Goal: Task Accomplishment & Management: Manage account settings

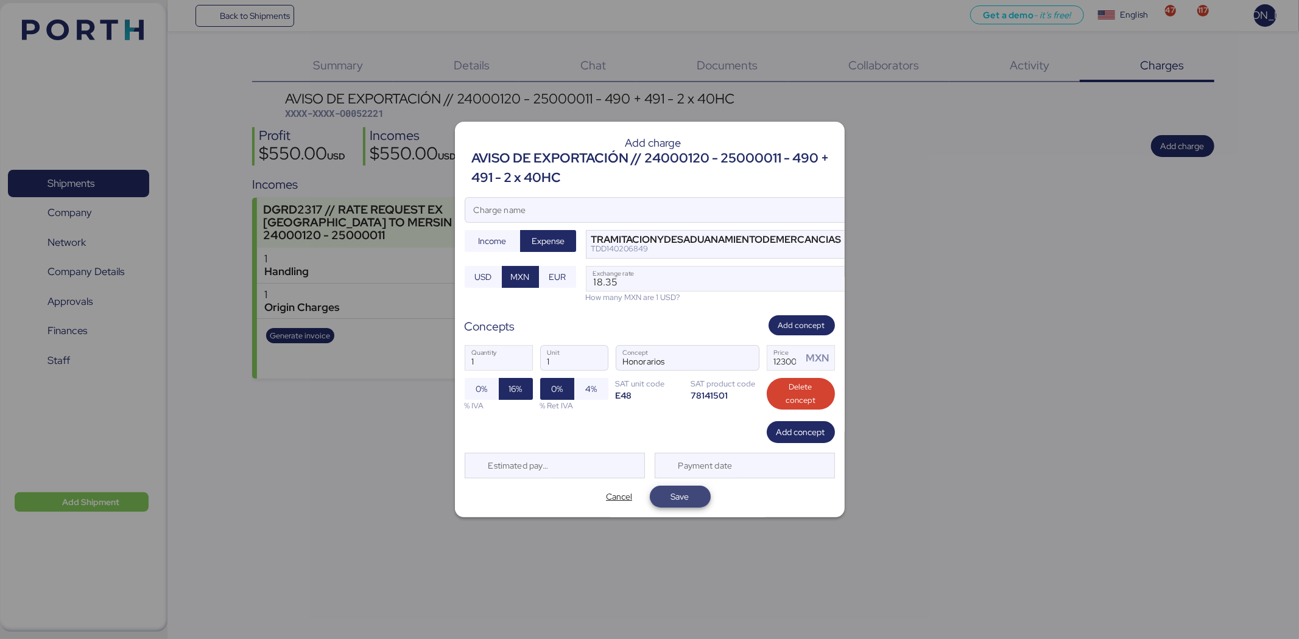
click at [680, 490] on span "Save" at bounding box center [680, 496] width 18 height 15
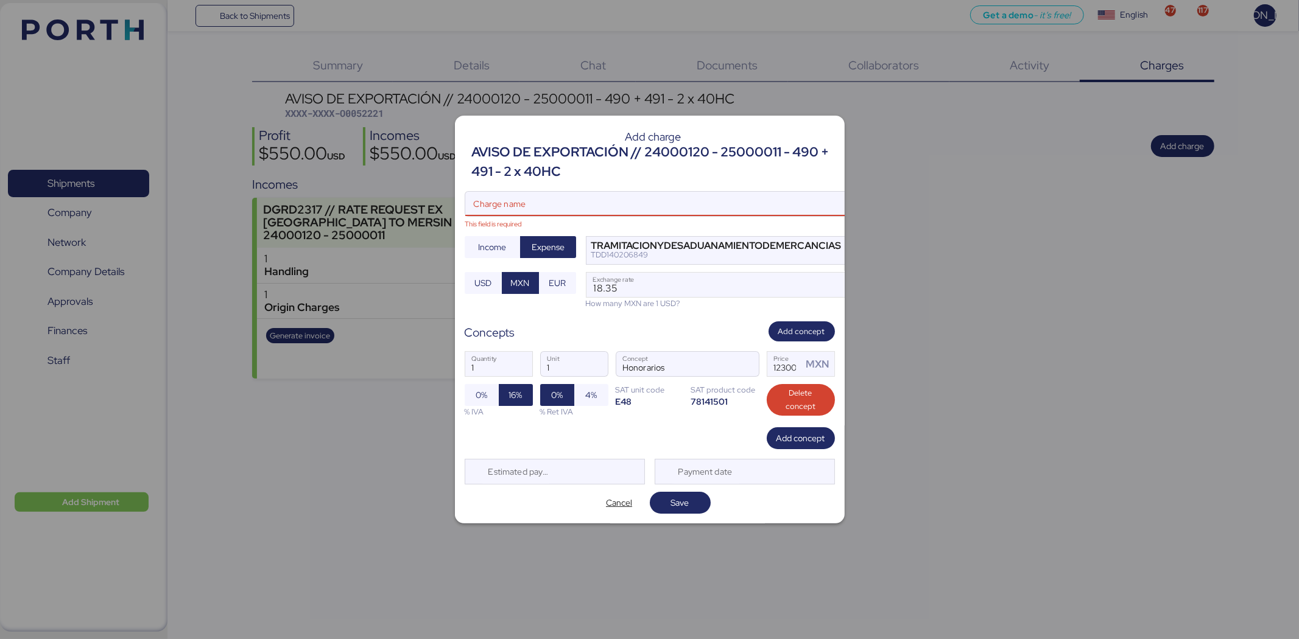
click at [531, 198] on input "Charge name This field is required" at bounding box center [653, 204] width 376 height 24
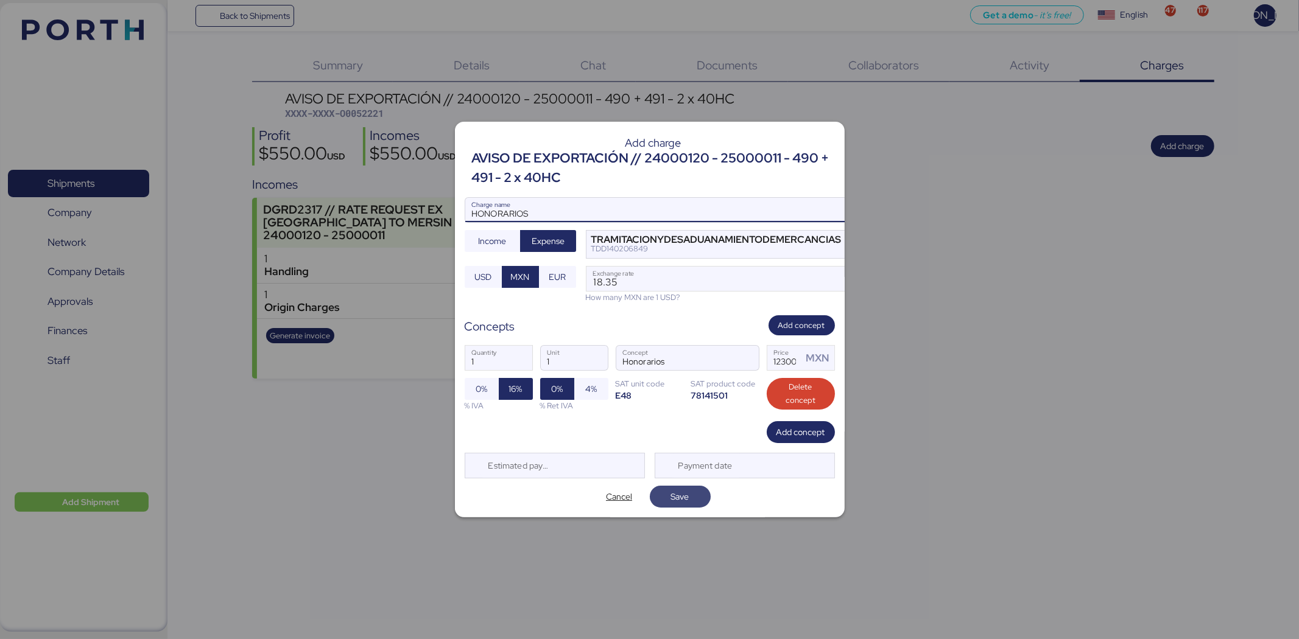
type input "HONORARIOS"
click at [689, 488] on span "Save" at bounding box center [679, 496] width 41 height 17
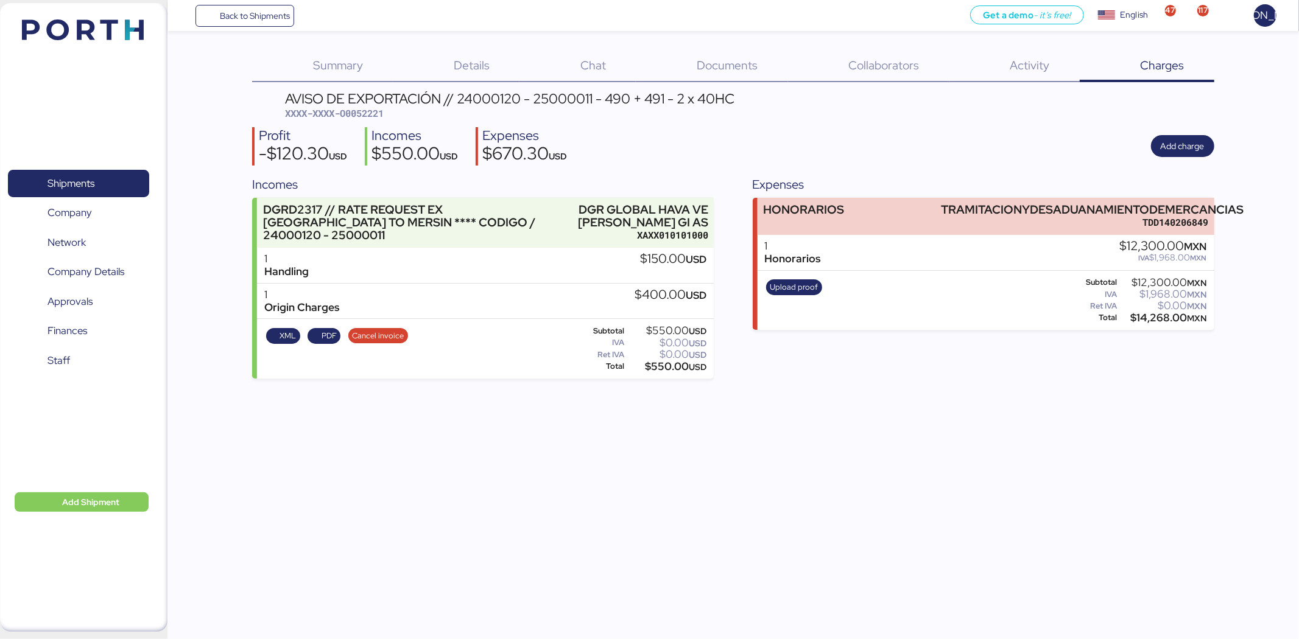
click at [822, 463] on div "Back to Shipments Get a demo - it’s free! Get a demo English Inglés English 47 …" at bounding box center [649, 319] width 1299 height 639
click at [277, 20] on span "Back to Shipments" at bounding box center [255, 16] width 70 height 15
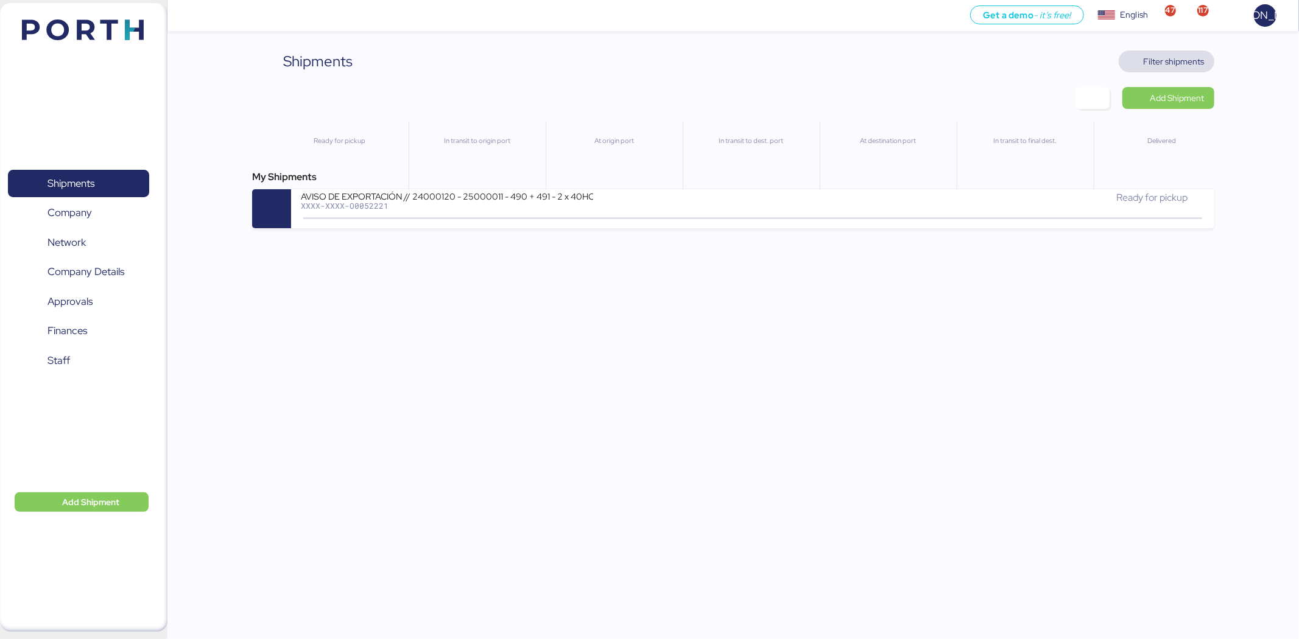
click at [1163, 63] on span "Filter shipments" at bounding box center [1173, 61] width 61 height 15
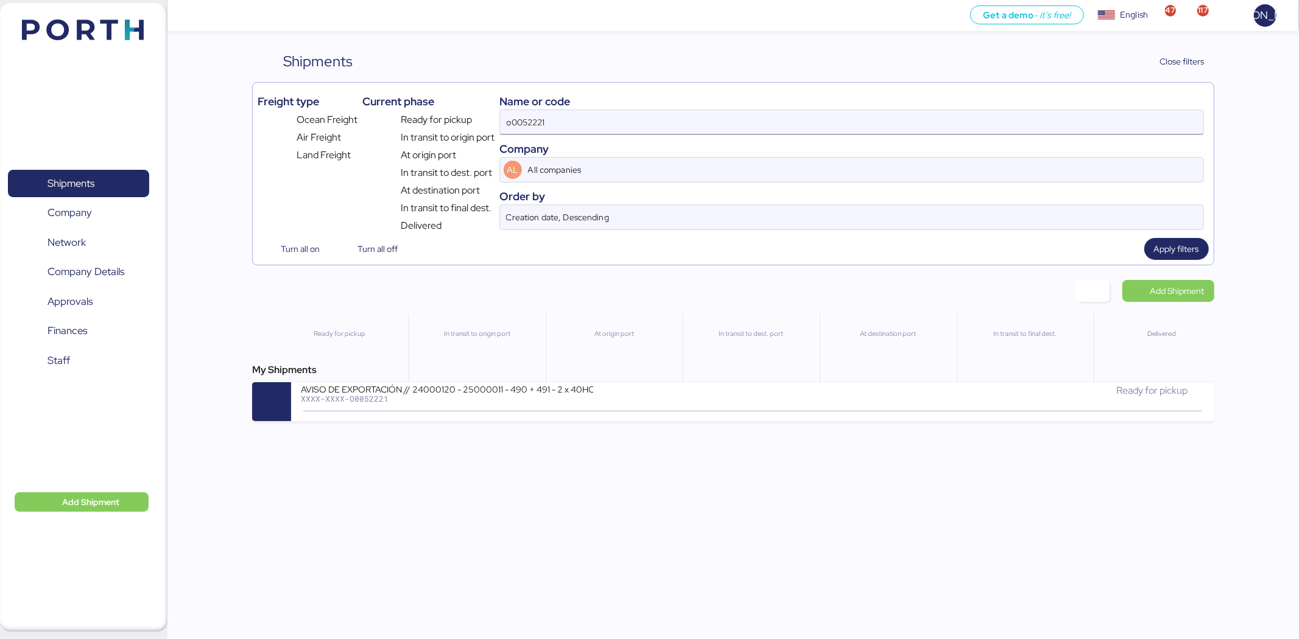
click at [599, 128] on input "o0052221" at bounding box center [851, 122] width 703 height 24
paste input "O0052218"
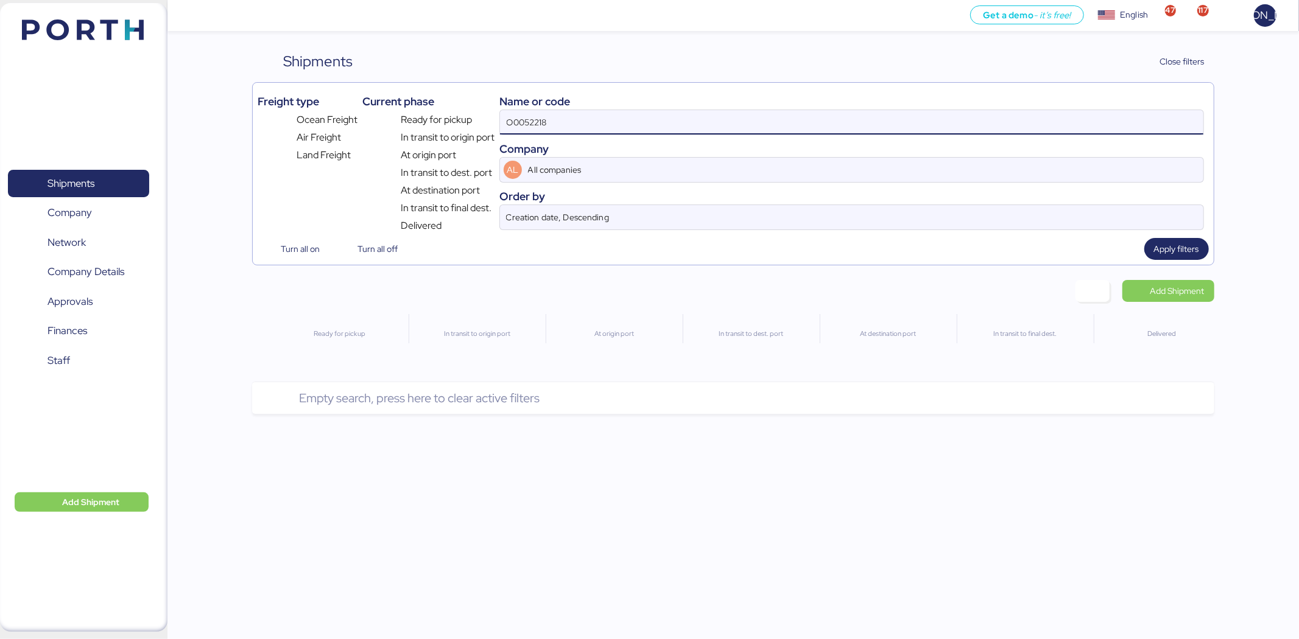
click at [599, 128] on input "O0052218" at bounding box center [851, 122] width 703 height 24
type input "O0052218"
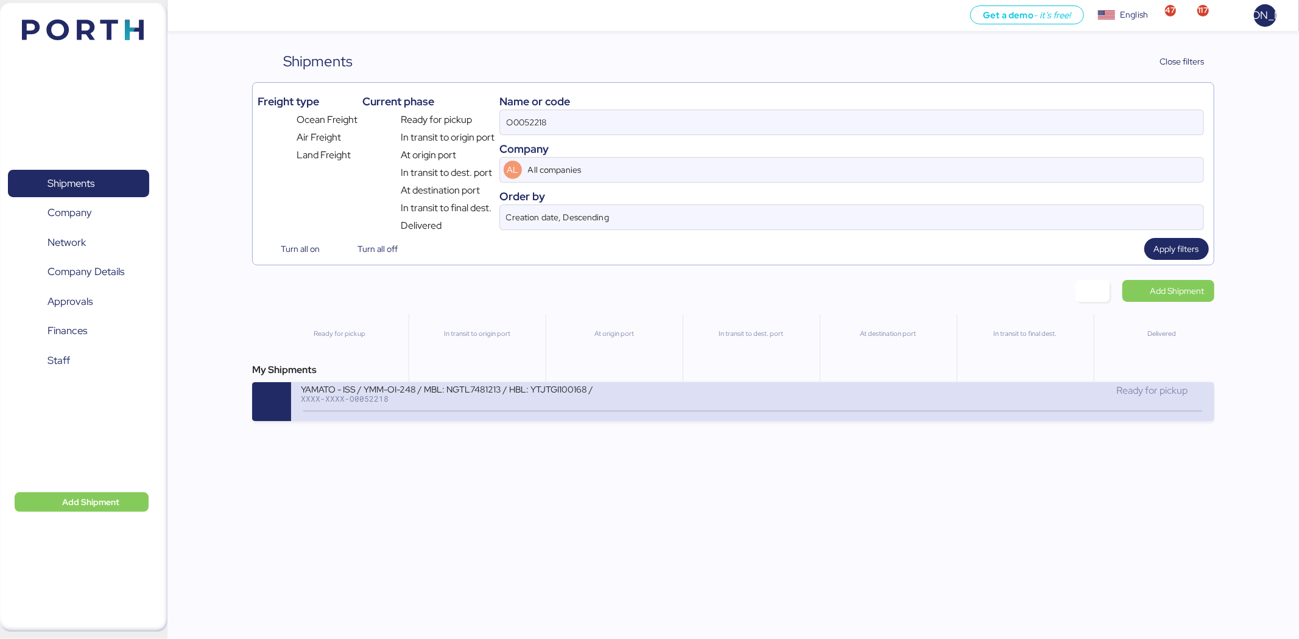
click at [549, 394] on div "YAMATO - ISS / YMM-OI-248 / MBL: NGTL7481213 / HBL: YTJTGI100168 / LCL" at bounding box center [447, 389] width 292 height 10
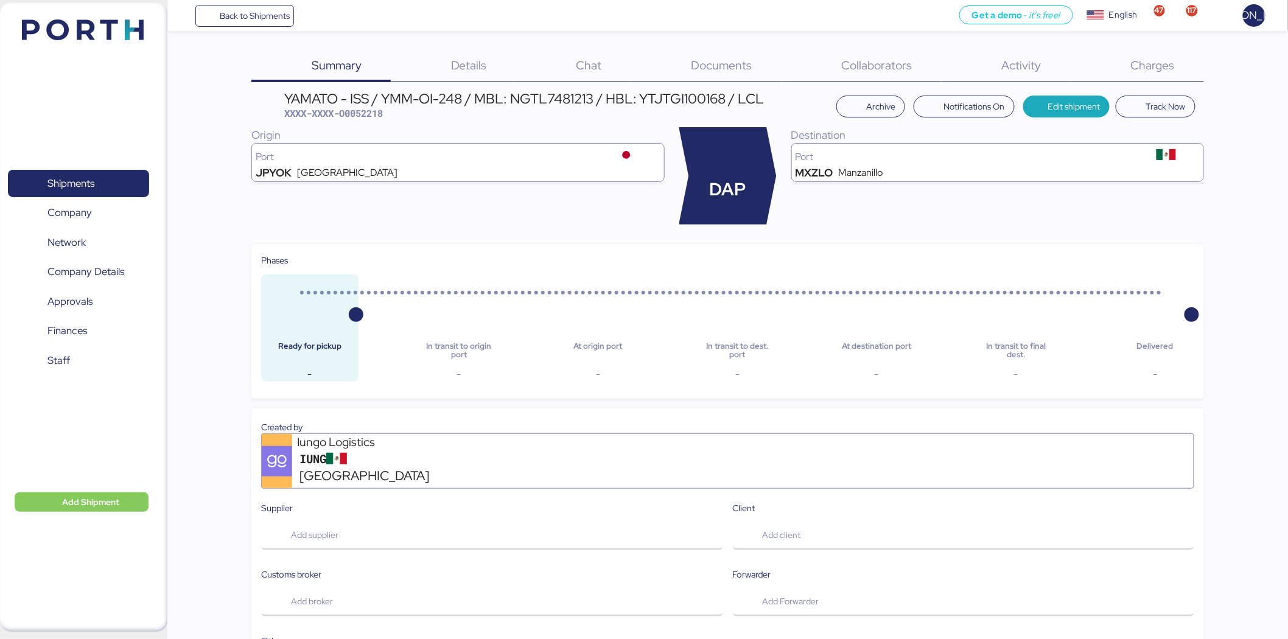
click at [1148, 65] on span "Charges" at bounding box center [1153, 65] width 44 height 16
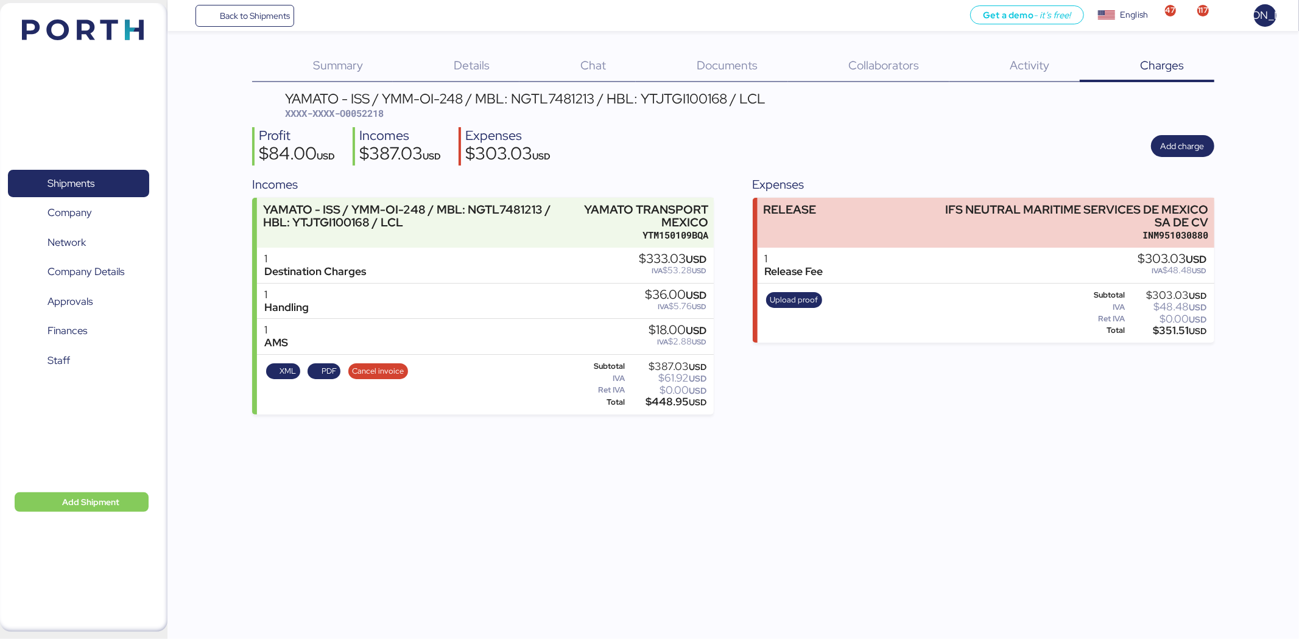
click at [745, 67] on span "Documents" at bounding box center [726, 65] width 61 height 16
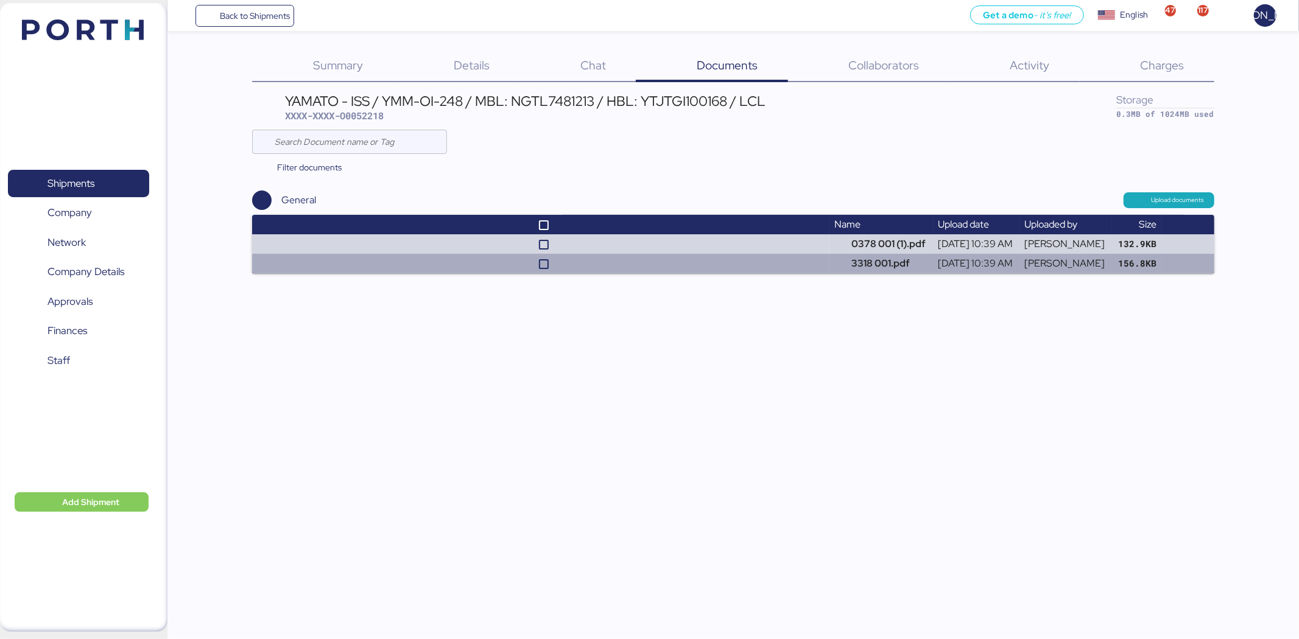
click at [785, 266] on td at bounding box center [540, 263] width 577 height 19
click at [740, 258] on td at bounding box center [540, 263] width 577 height 19
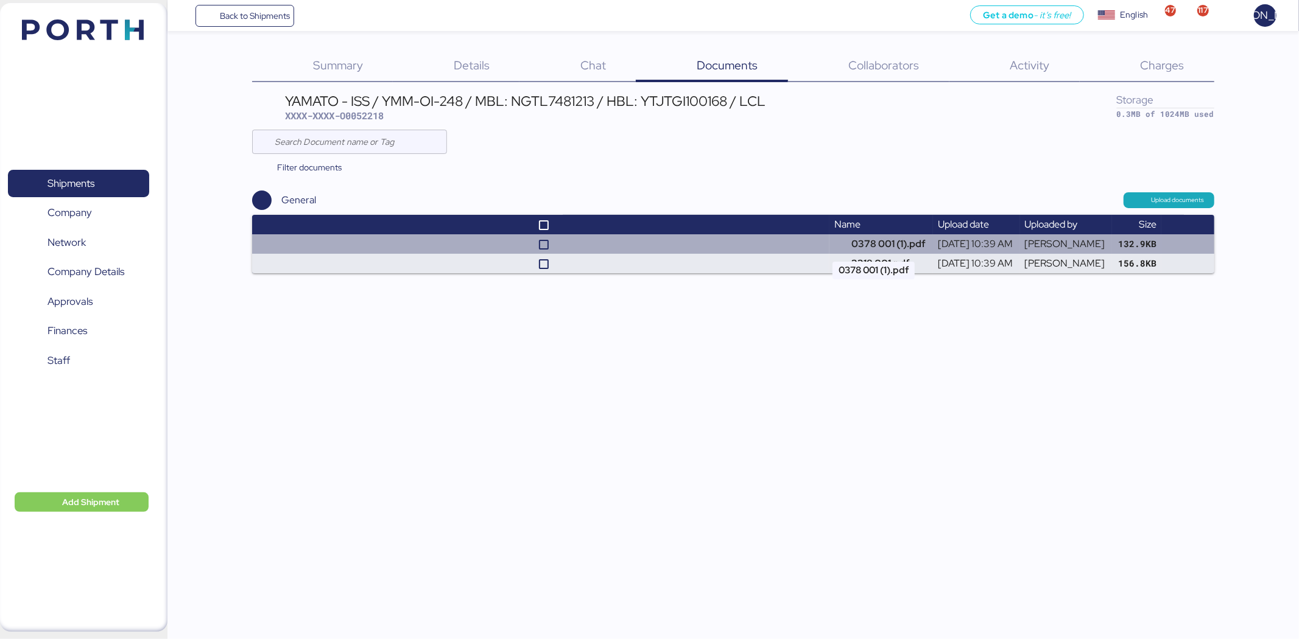
click at [829, 242] on td "0378 001 (1).pdf" at bounding box center [880, 243] width 103 height 19
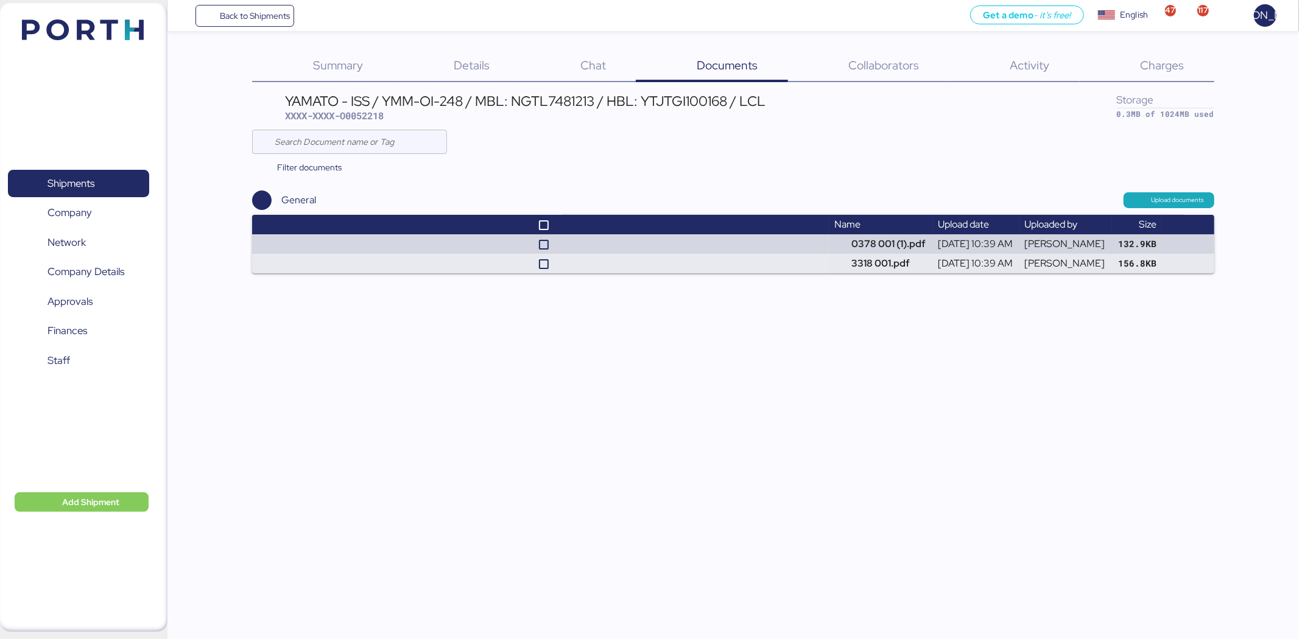
click at [598, 273] on div "Back to Shipments Get a demo - it’s free! Get a demo English Inglés English 47 …" at bounding box center [649, 319] width 1299 height 639
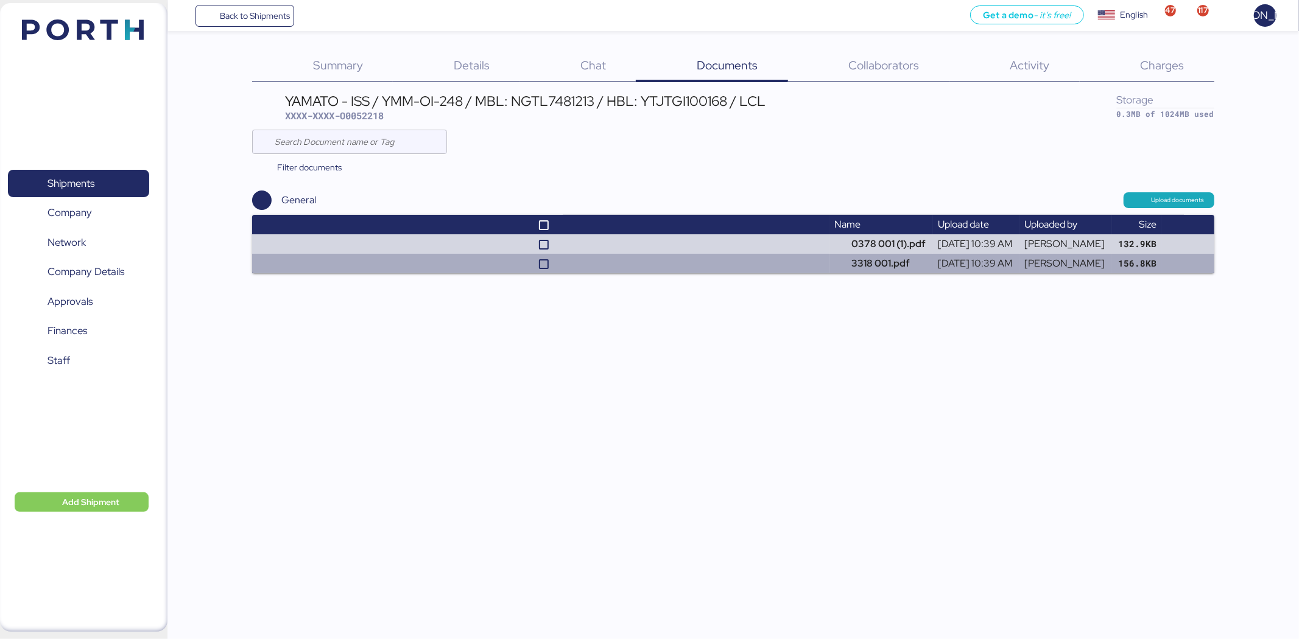
click at [627, 261] on td at bounding box center [540, 263] width 577 height 19
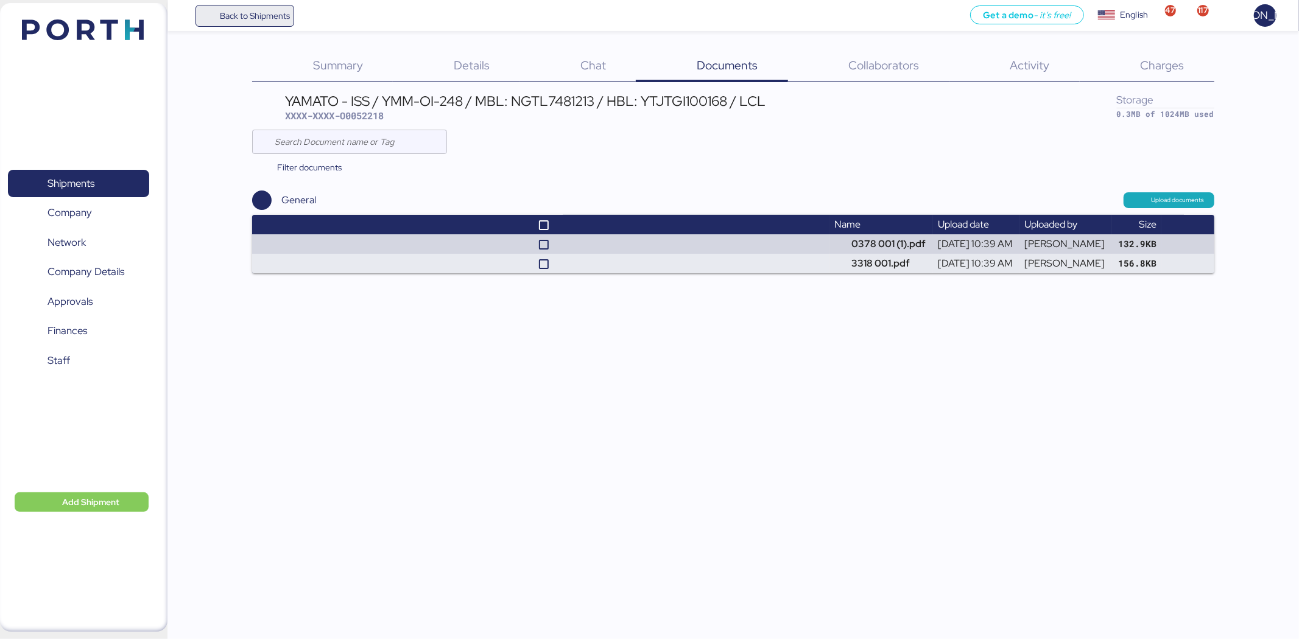
click at [282, 7] on span "Back to Shipments" at bounding box center [245, 16] width 91 height 22
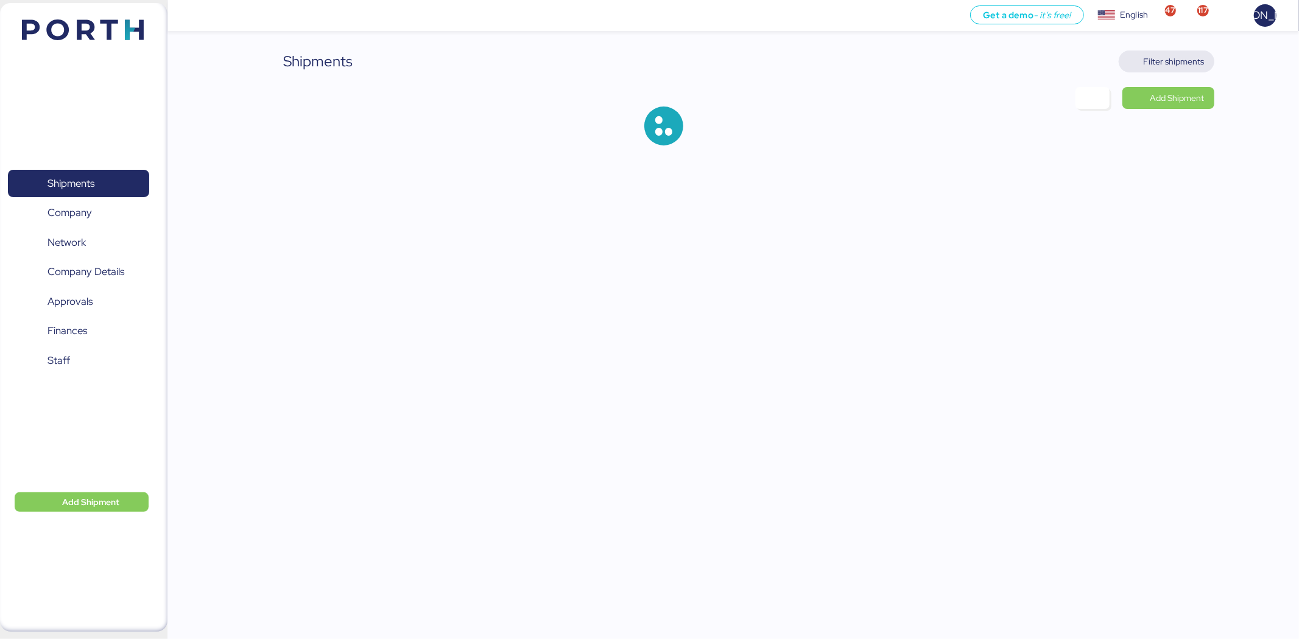
click at [1187, 58] on span "Filter shipments" at bounding box center [1173, 61] width 61 height 15
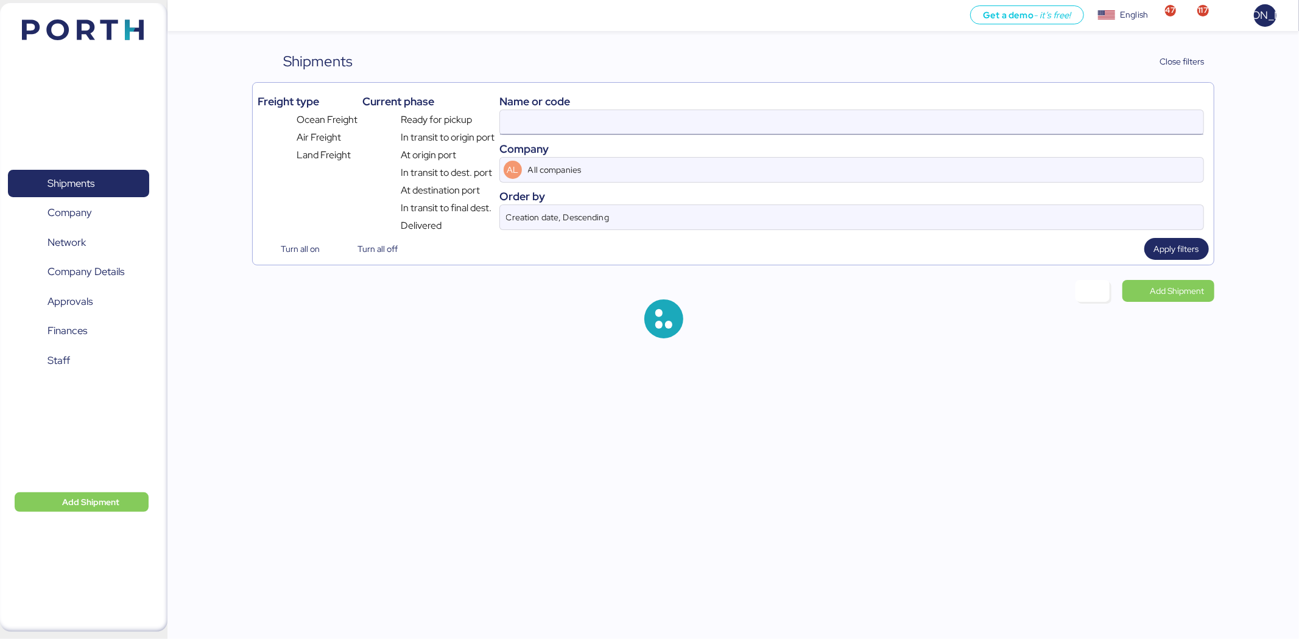
click at [783, 122] on input at bounding box center [851, 122] width 703 height 24
paste input "O0052219"
type input "O0052219"
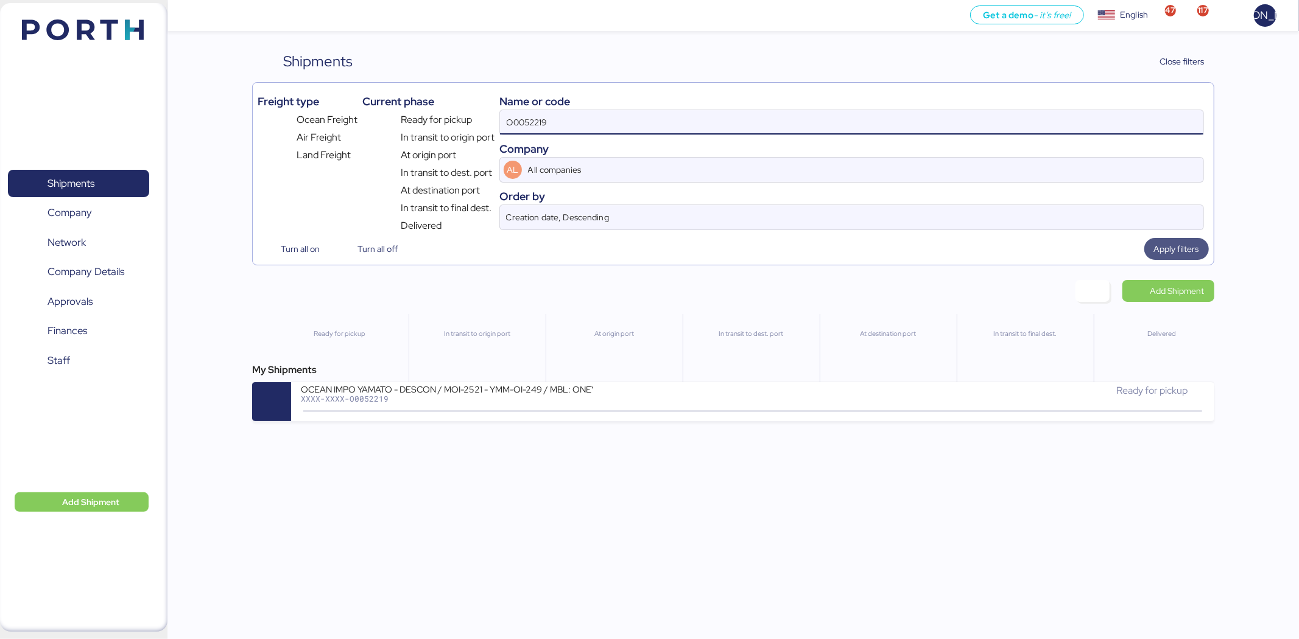
click at [1196, 256] on span "Apply filters" at bounding box center [1176, 249] width 45 height 15
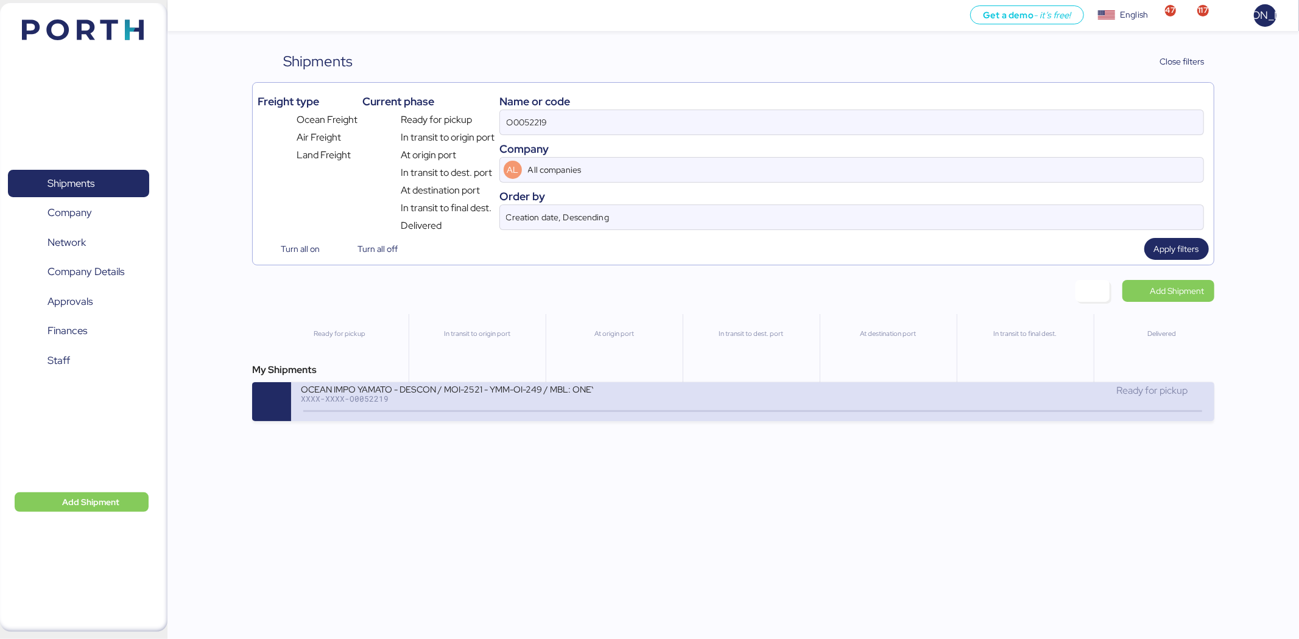
click at [670, 402] on div "OCEAN IMPO YAMATO - DESCON / MOI-2521 - YMM-OI-249 / MBL: ONEYTYOFF9545600 - HB…" at bounding box center [527, 397] width 452 height 26
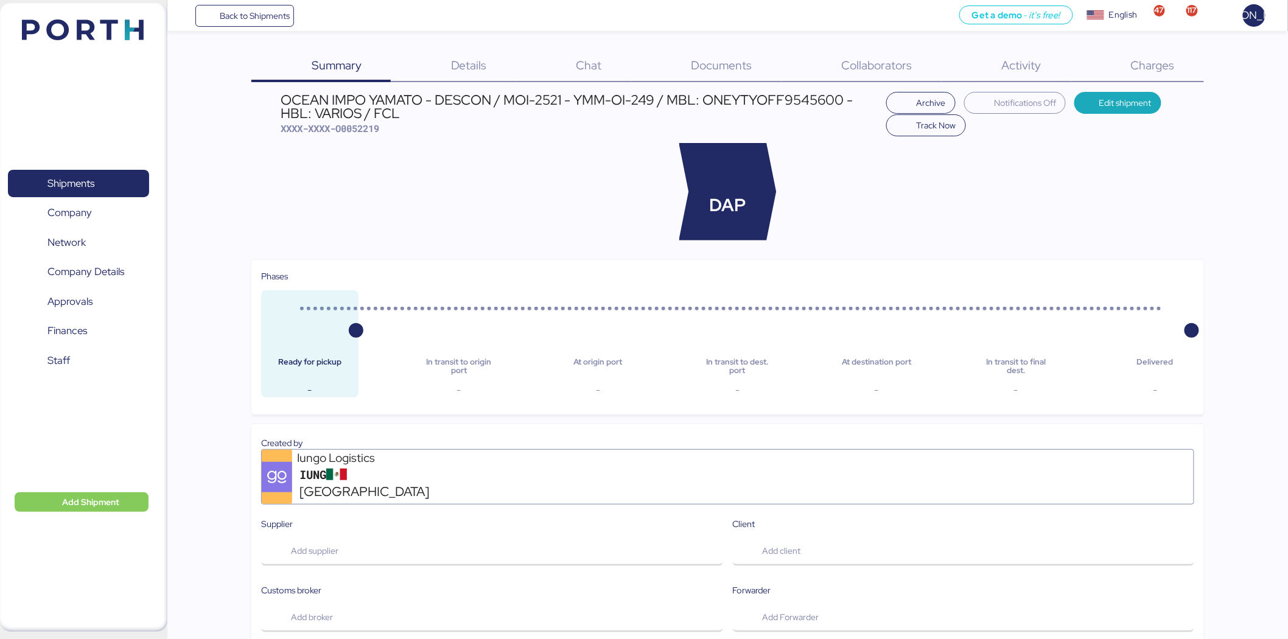
click at [726, 55] on div "Documents 0" at bounding box center [706, 67] width 150 height 32
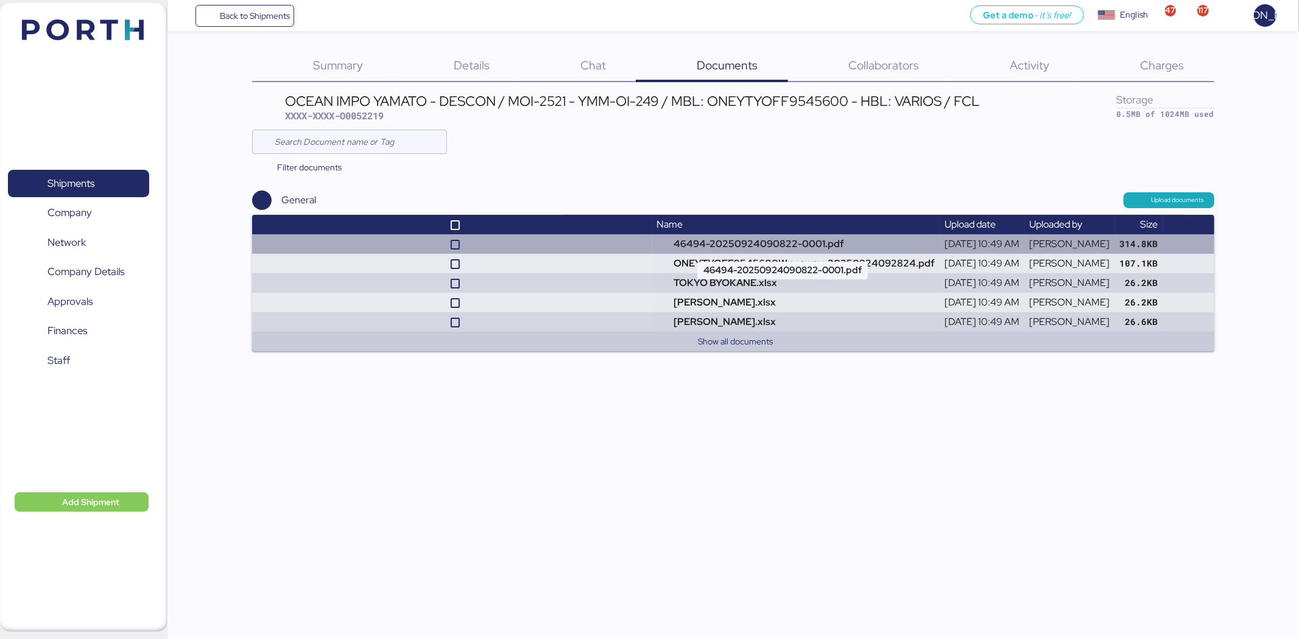
click at [658, 251] on td "46494-20250924090822-0001.pdf" at bounding box center [796, 243] width 288 height 19
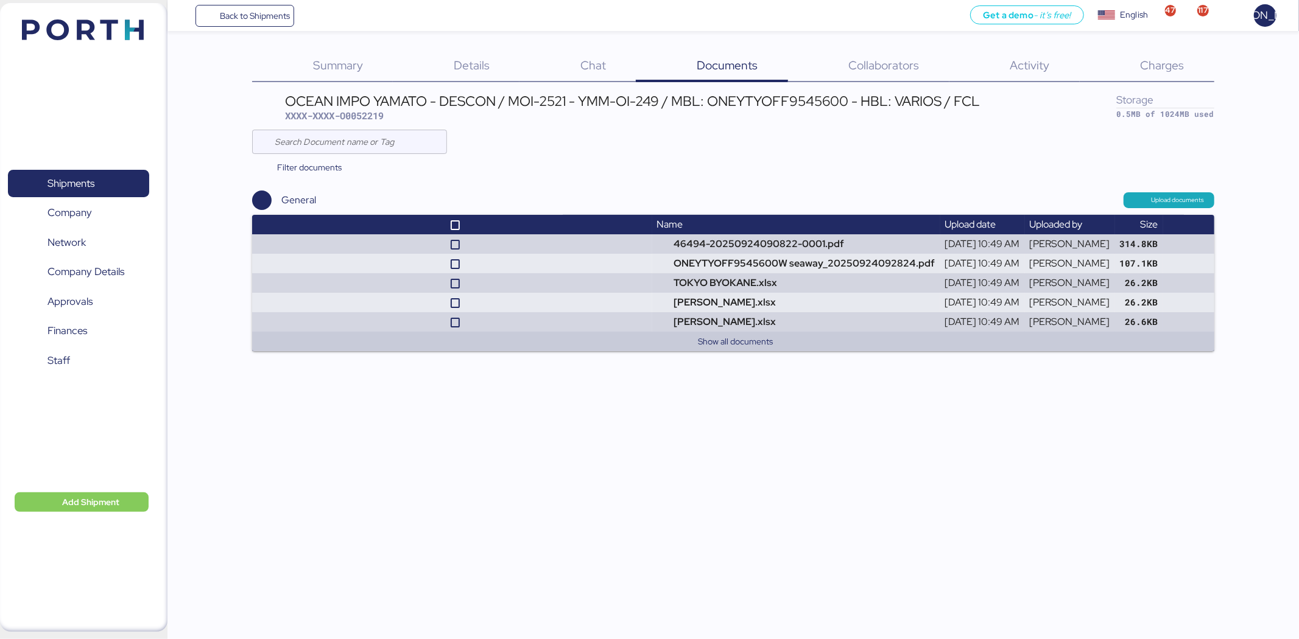
click at [1179, 59] on span "Charges" at bounding box center [1162, 65] width 44 height 16
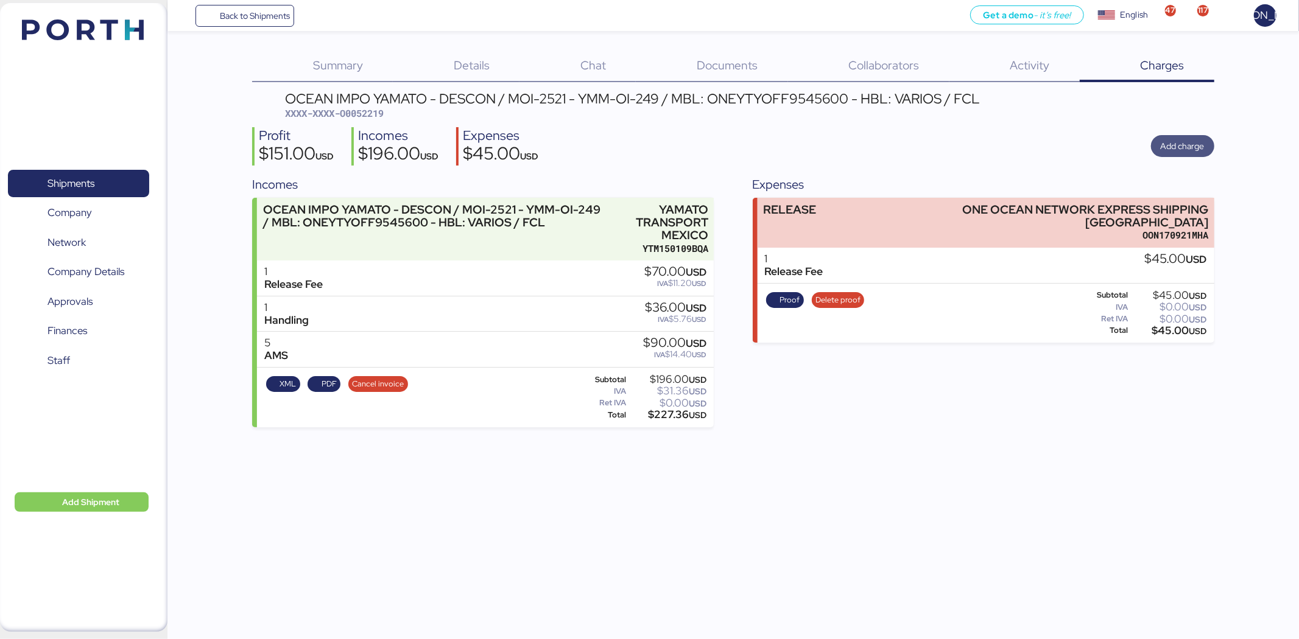
click at [1176, 155] on span "Add charge" at bounding box center [1182, 146] width 63 height 22
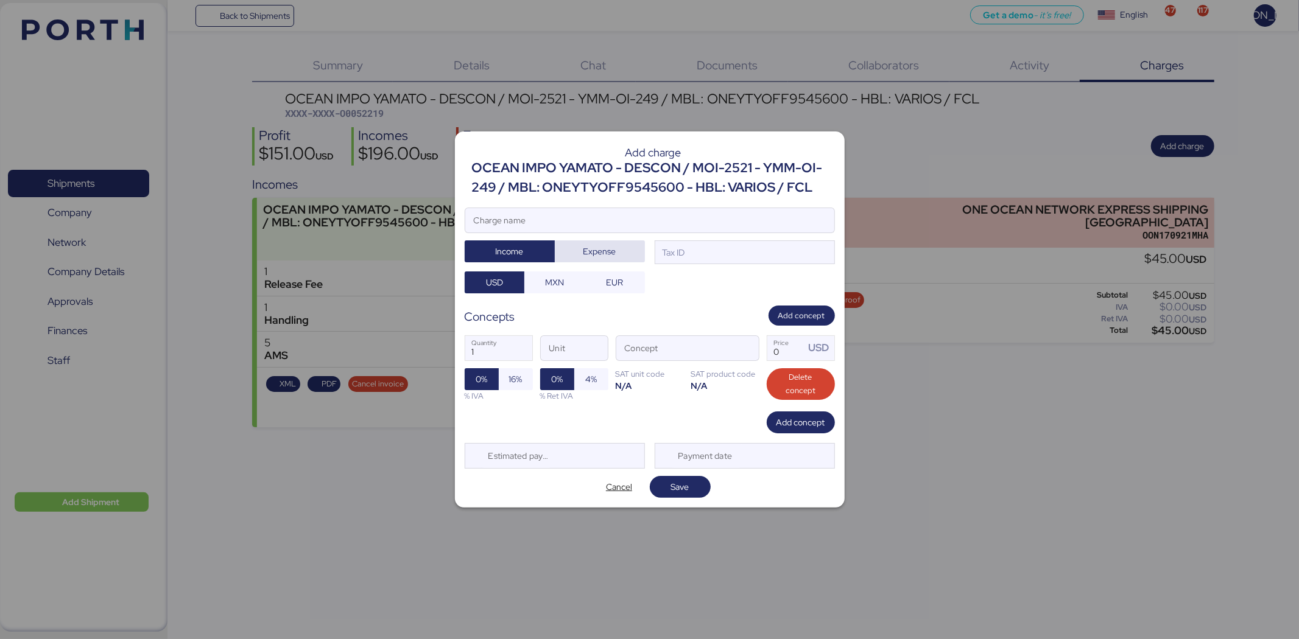
click at [586, 247] on span "Expense" at bounding box center [599, 251] width 33 height 15
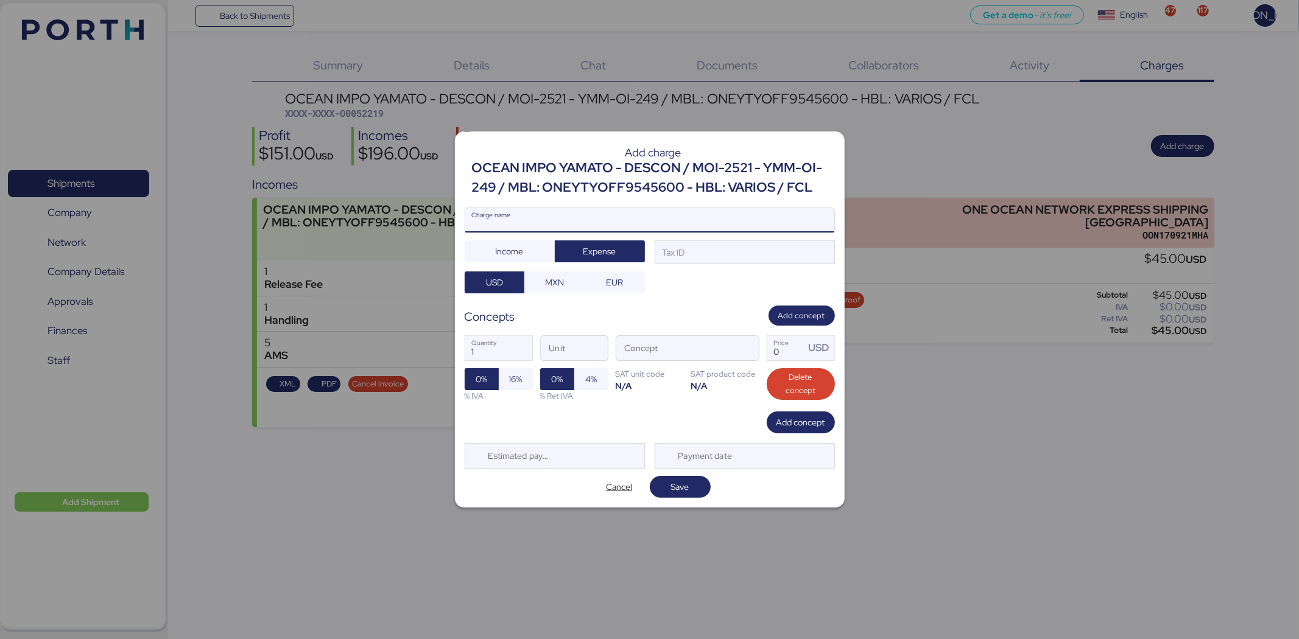
click at [619, 209] on input "Charge name" at bounding box center [649, 220] width 369 height 24
type input "AMS"
click at [695, 250] on div "Tax ID" at bounding box center [744, 252] width 180 height 24
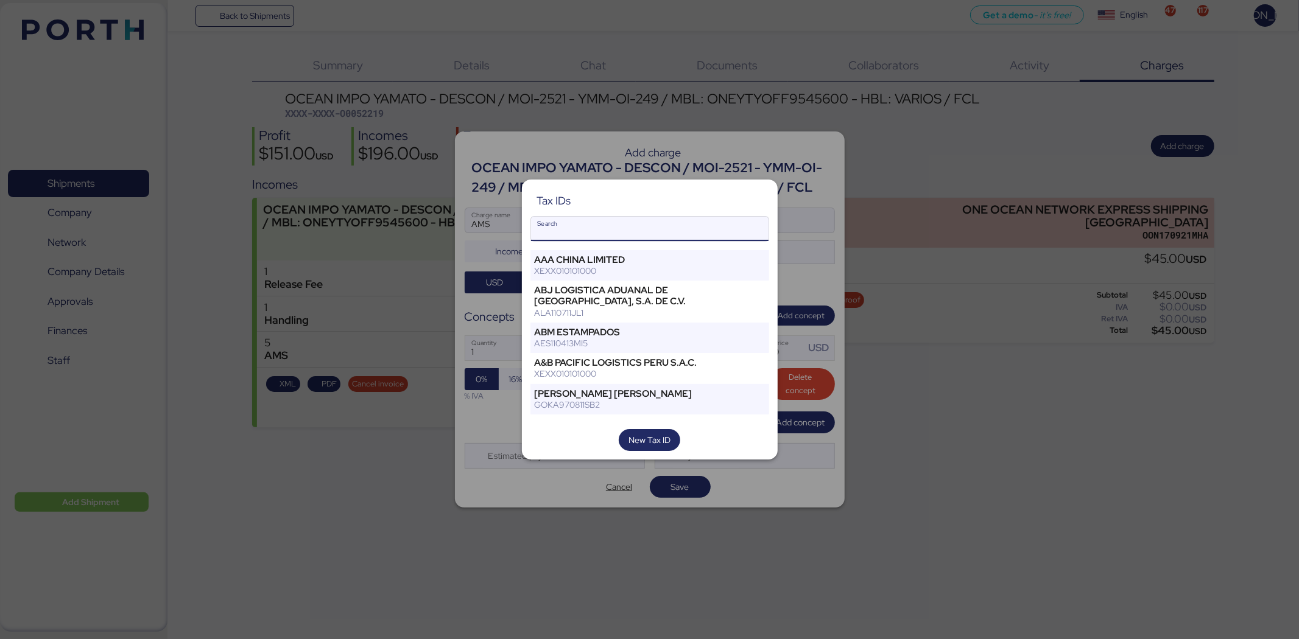
click at [706, 223] on input "Search" at bounding box center [649, 229] width 237 height 24
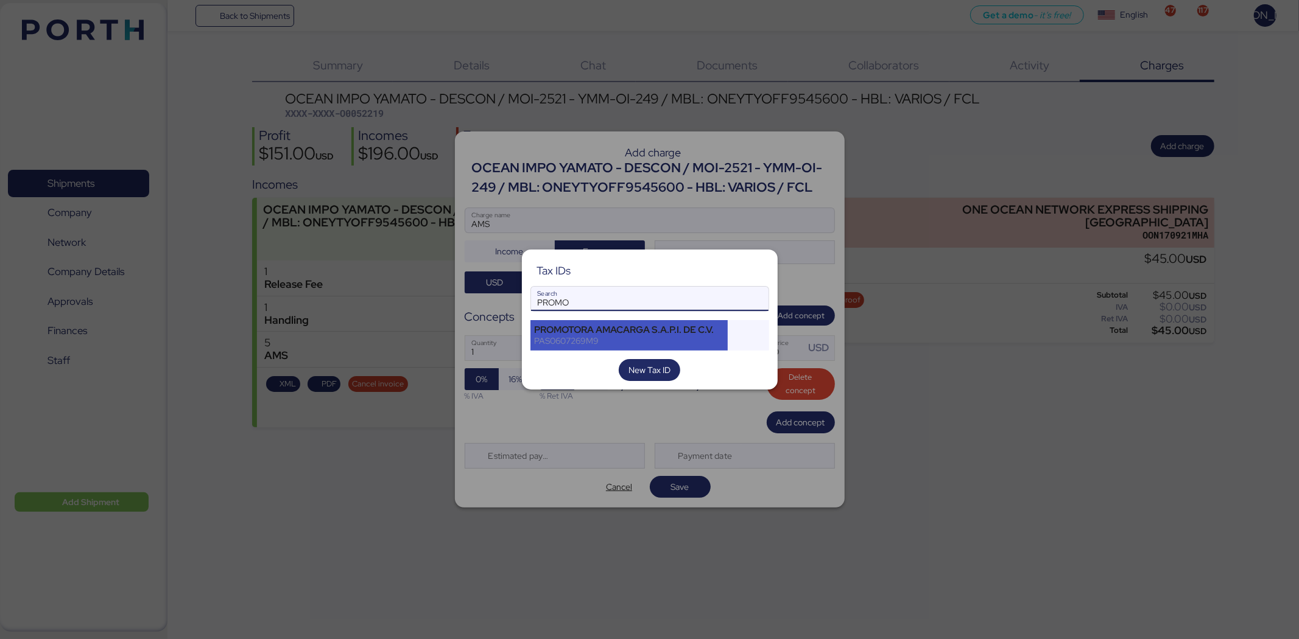
type input "PROMO"
click at [688, 332] on div "PROMOTORA AMACARGA S.A.P.I. DE C.V." at bounding box center [628, 329] width 189 height 11
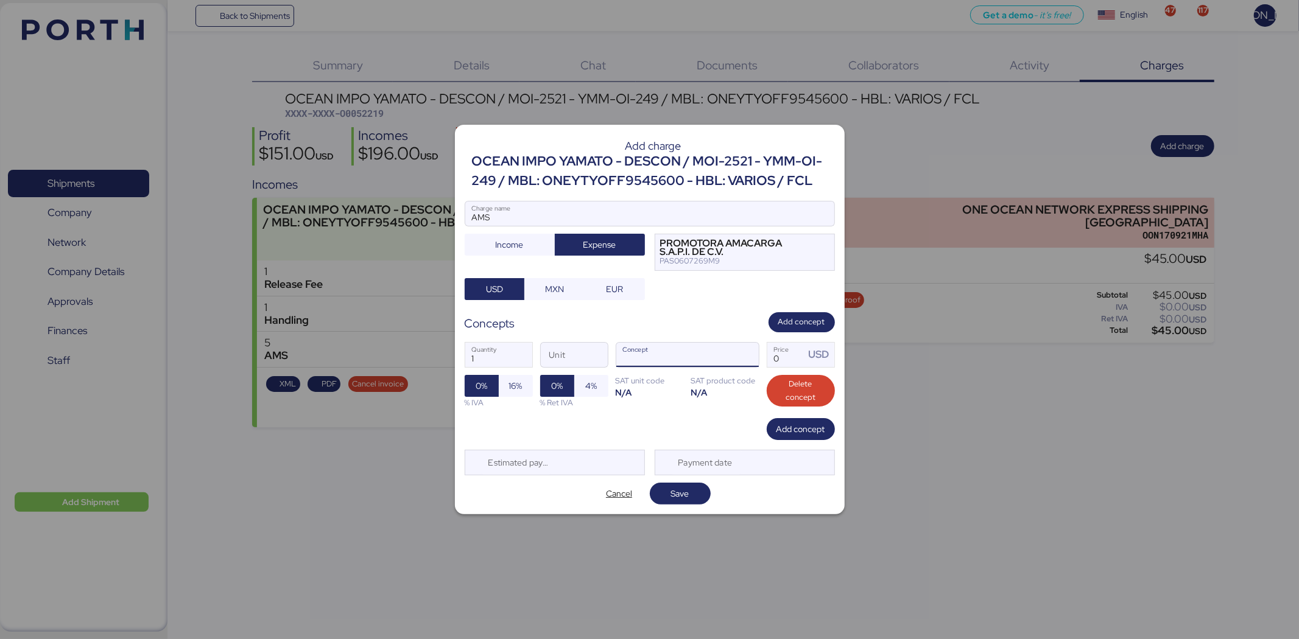
click at [703, 354] on input "Concept" at bounding box center [672, 355] width 113 height 24
click at [746, 354] on span "button" at bounding box center [746, 358] width 26 height 26
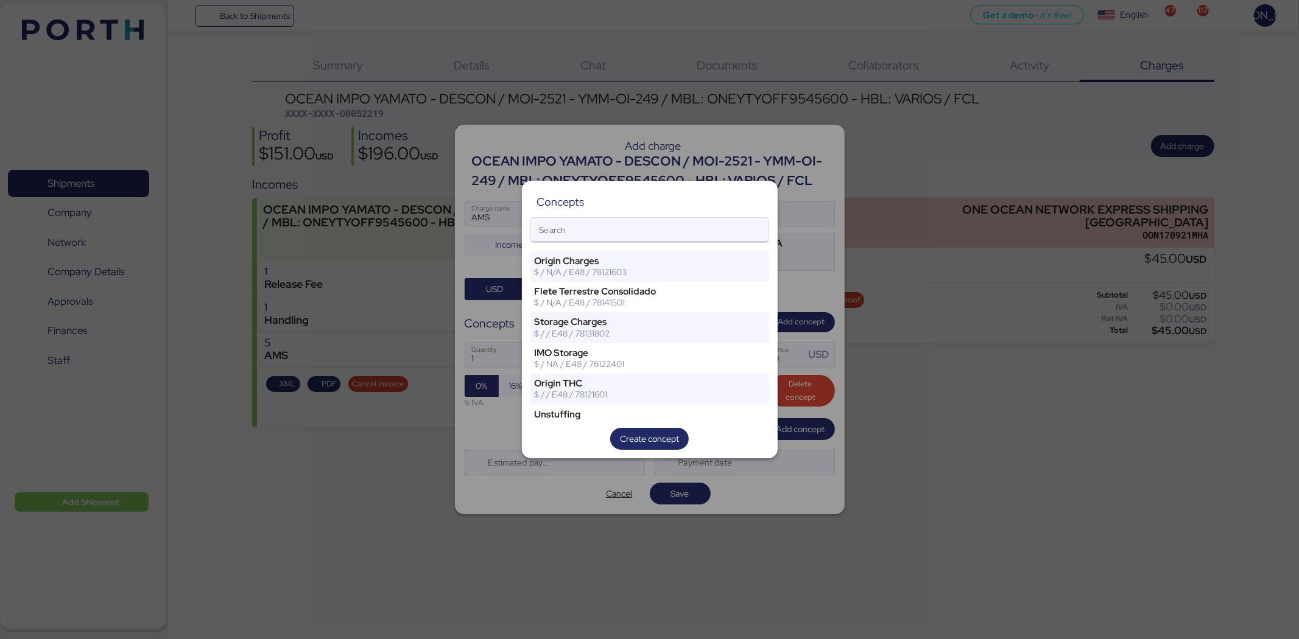
click at [667, 236] on input "Search" at bounding box center [649, 230] width 237 height 24
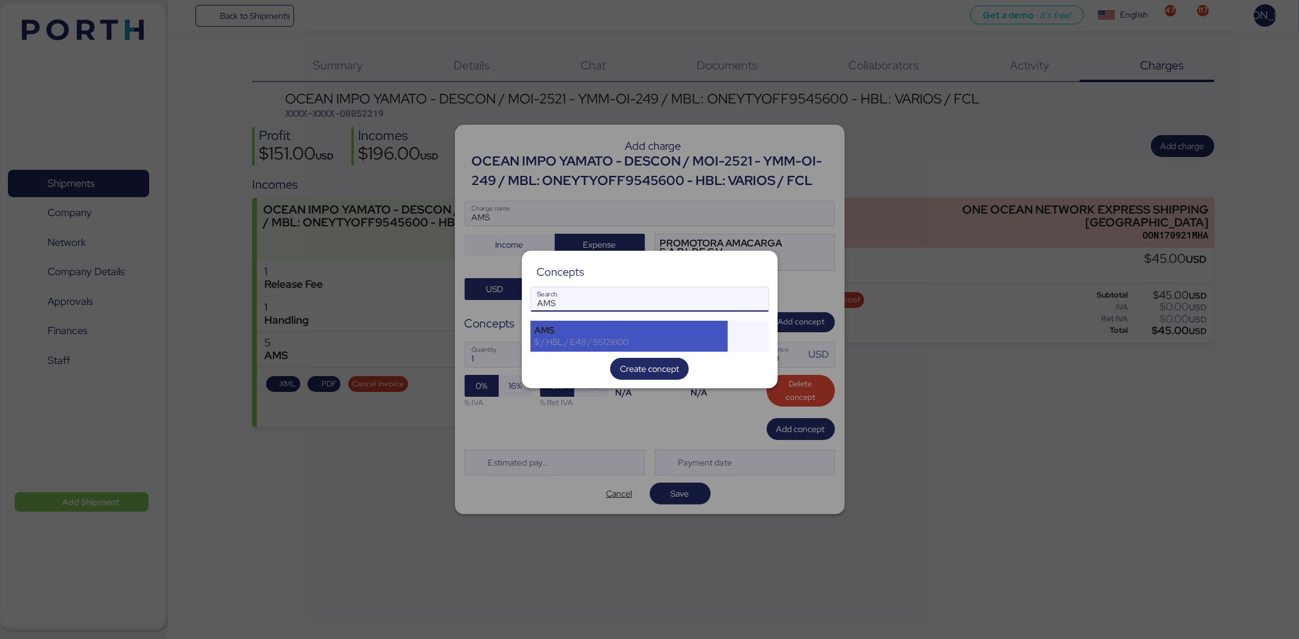
type input "AMS"
click at [667, 326] on div "AMS" at bounding box center [628, 330] width 189 height 11
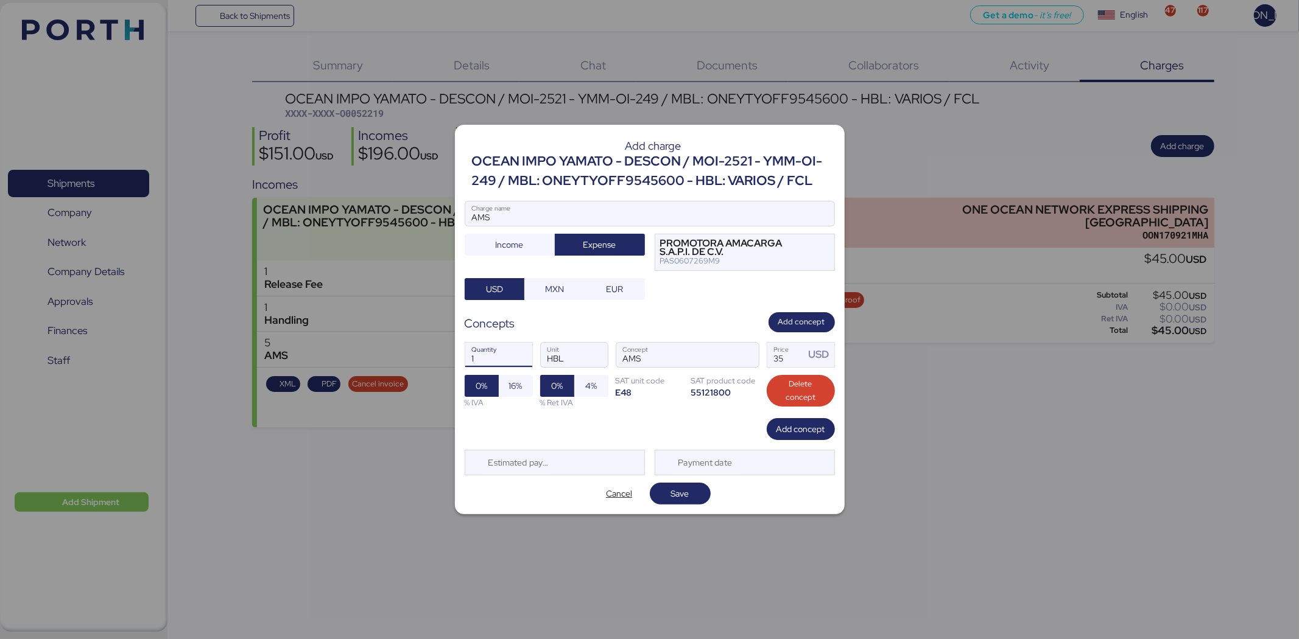
click at [482, 356] on input "1" at bounding box center [498, 355] width 67 height 24
drag, startPoint x: 801, startPoint y: 356, endPoint x: 755, endPoint y: 361, distance: 45.9
click at [755, 361] on div "1 Quantity HBL Unit AMS Concept 35 Price USD 0% 16% % IVA 0% 4% % Ret IVA SAT u…" at bounding box center [649, 375] width 370 height 86
type input "5"
type input "60"
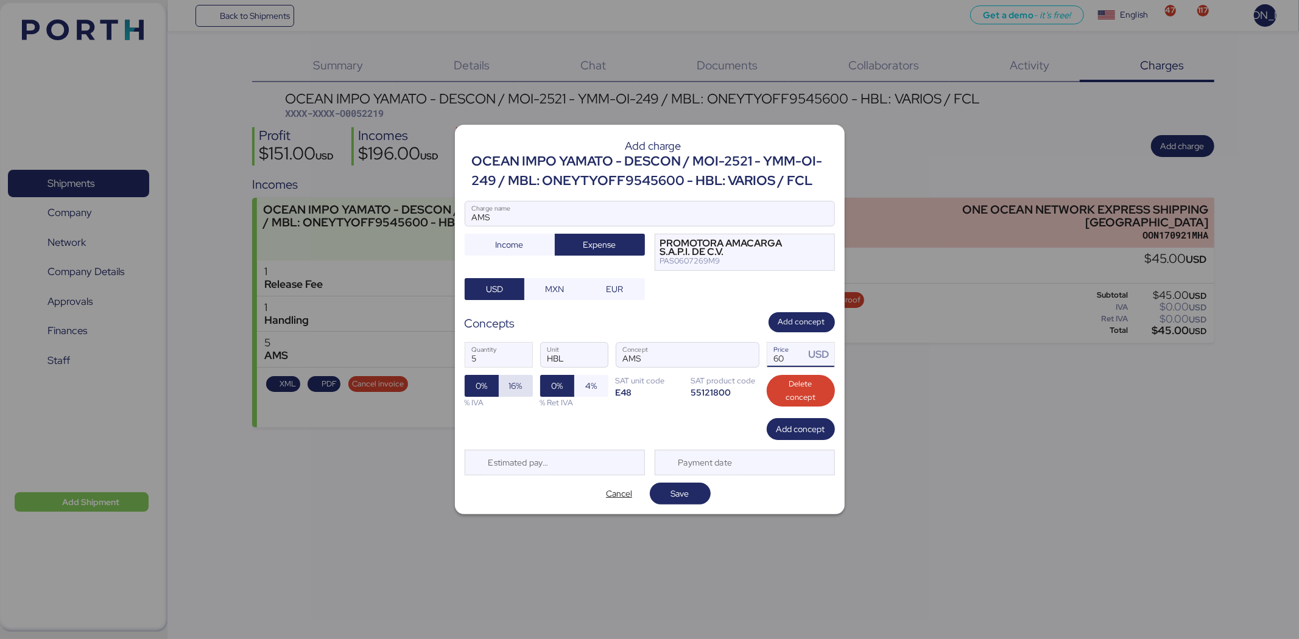
click at [510, 391] on span "16%" at bounding box center [515, 386] width 13 height 15
click at [705, 418] on div "Add concept" at bounding box center [649, 429] width 370 height 22
click at [676, 497] on span "Save" at bounding box center [680, 493] width 18 height 15
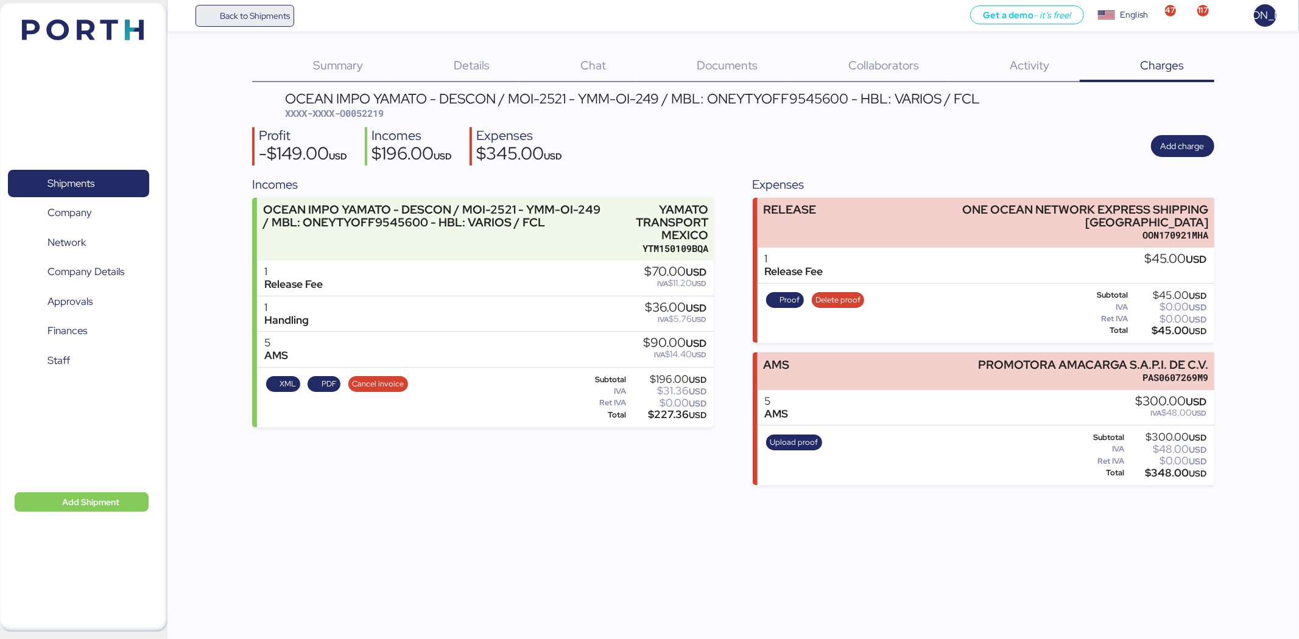
click at [234, 24] on span "Back to Shipments" at bounding box center [245, 16] width 91 height 22
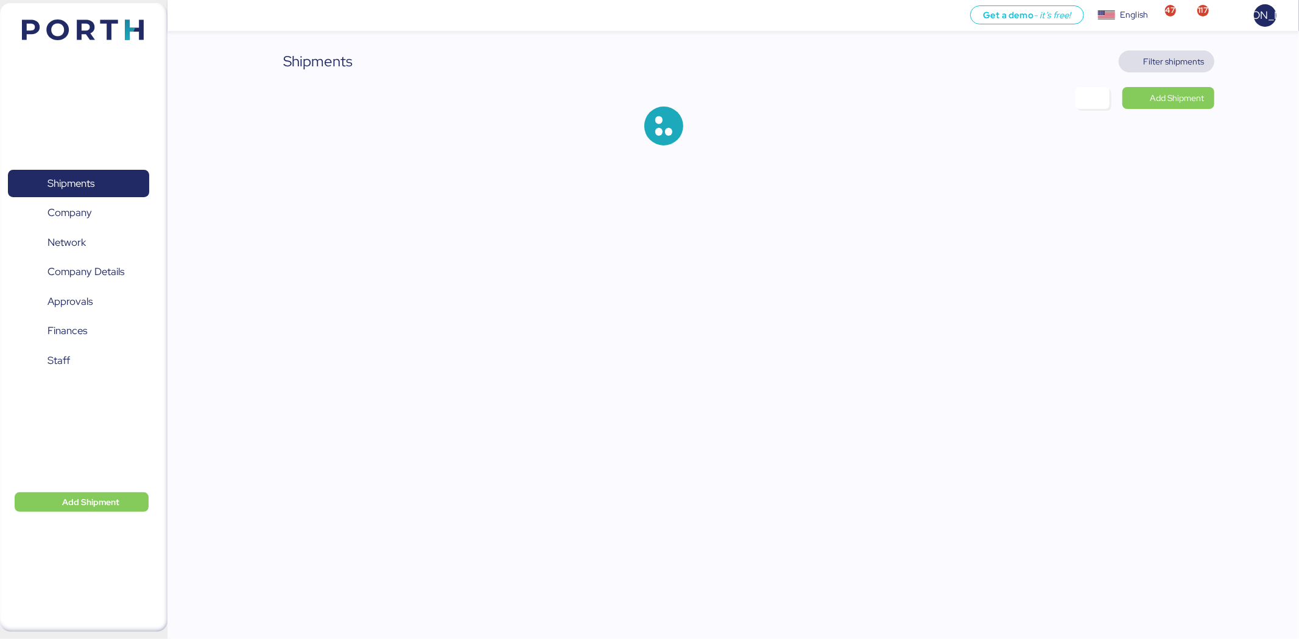
click at [1179, 56] on span "Filter shipments" at bounding box center [1173, 61] width 61 height 15
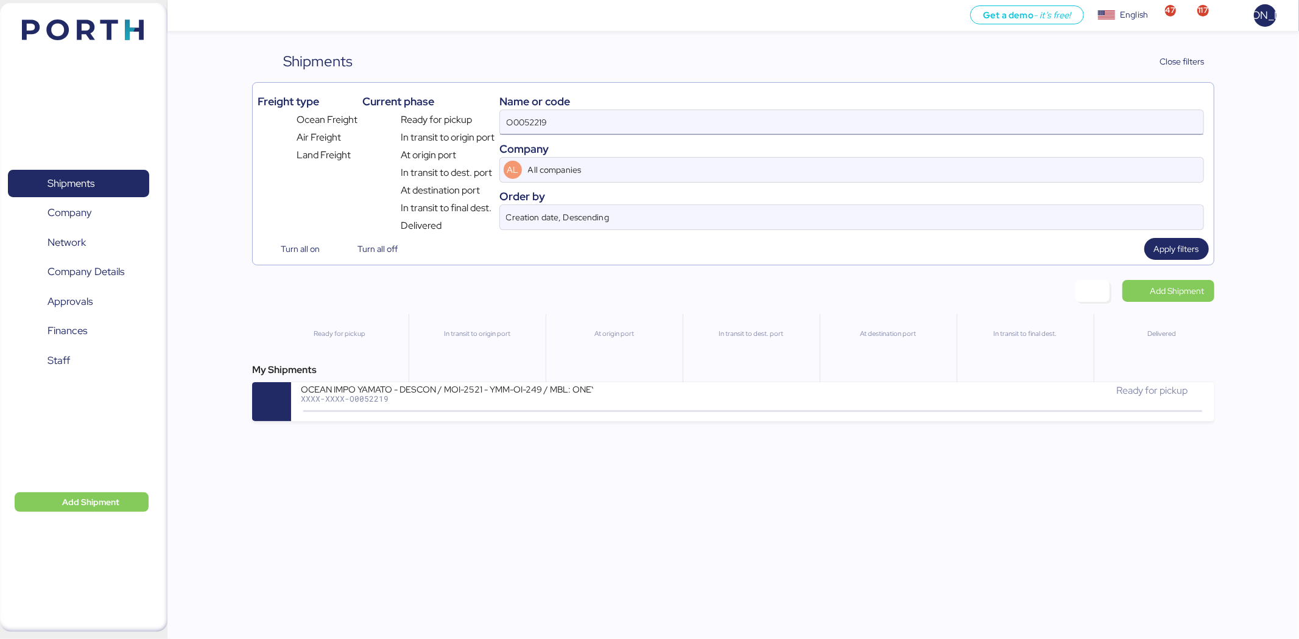
click at [650, 129] on input "O0052219" at bounding box center [851, 122] width 703 height 24
paste input "TYOFH2085700"
type input "TYOFH2085700"
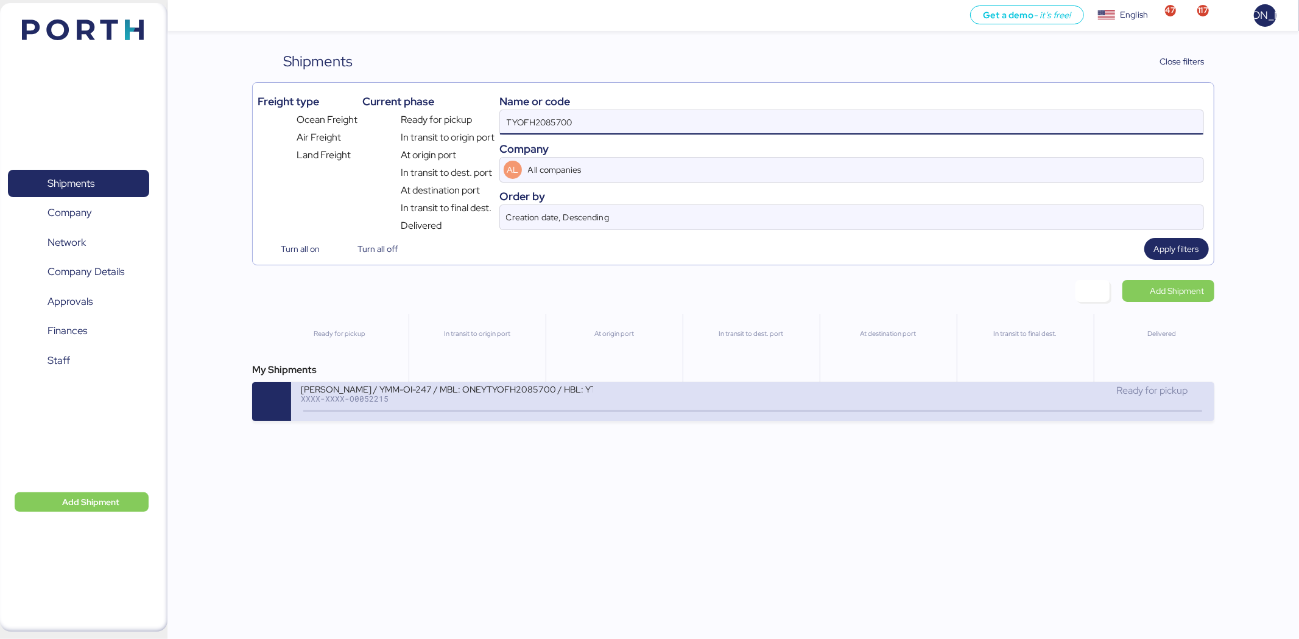
click at [526, 418] on div "[PERSON_NAME] / YMM-OI-247 / MBL: ONEYTYOFH2085700 / HBL: YTJTGI100130 / FCL XX…" at bounding box center [752, 401] width 922 height 39
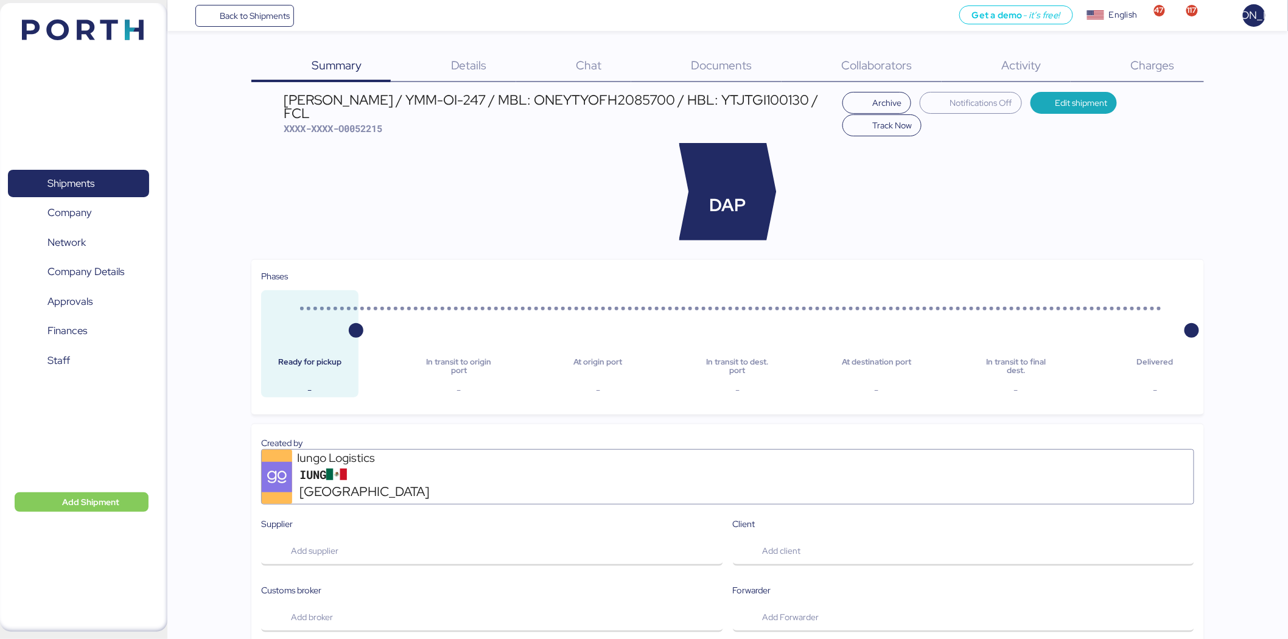
click at [1128, 71] on div "Charges 0" at bounding box center [1137, 67] width 133 height 32
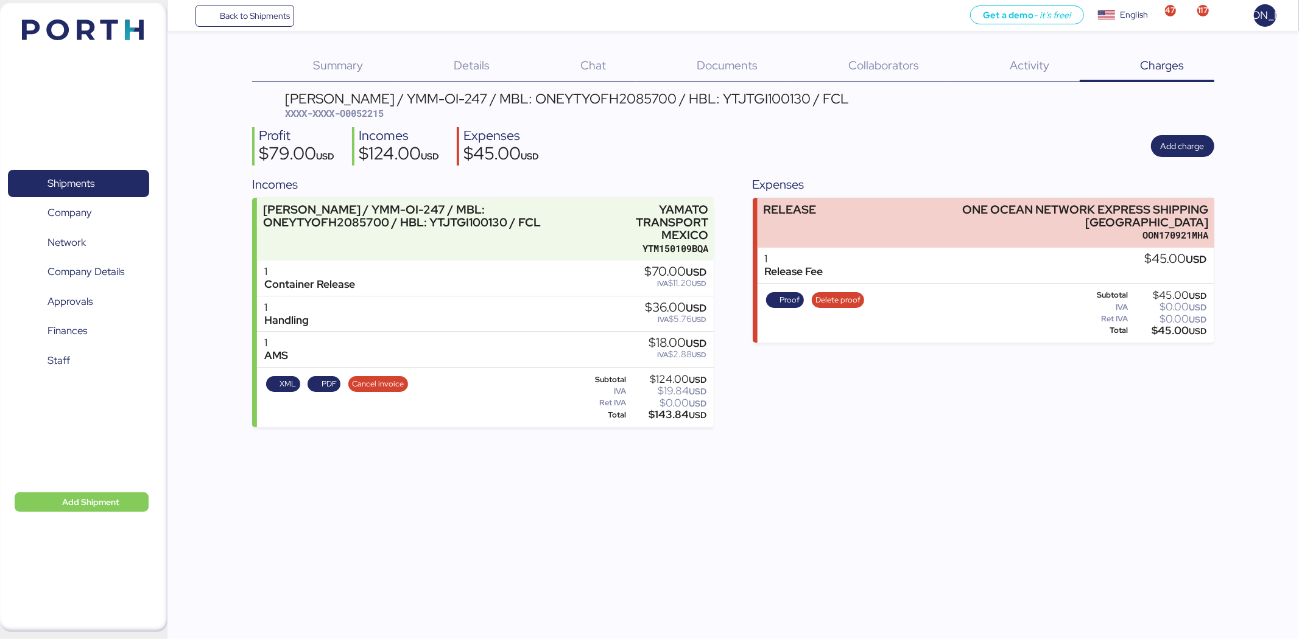
click at [1041, 264] on div "1 Release Fee $45.00 USD" at bounding box center [985, 266] width 457 height 36
click at [783, 265] on div "Release Fee" at bounding box center [794, 271] width 58 height 13
click at [789, 295] on span "Proof" at bounding box center [789, 299] width 20 height 13
